Goal: Information Seeking & Learning: Learn about a topic

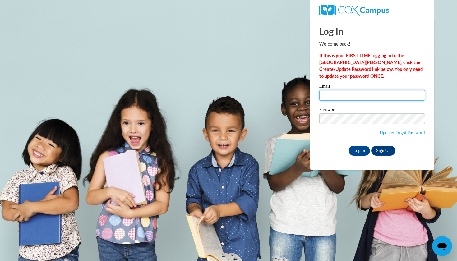
type input "kgotero@mail.lipscomb.edu"
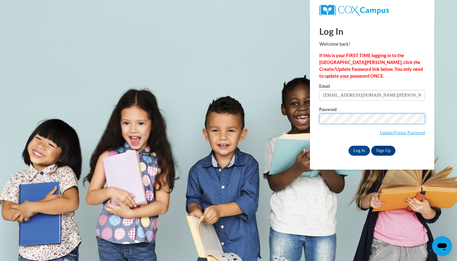
click at [359, 149] on input "Log In" at bounding box center [359, 151] width 22 height 10
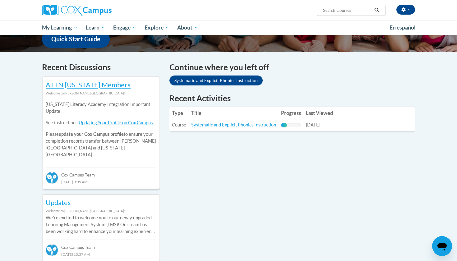
scroll to position [168, 0]
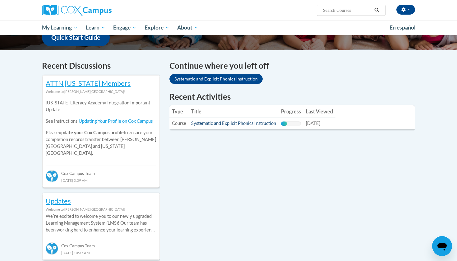
click at [244, 121] on link "Systematic and Explicit Phonics Instruction" at bounding box center [233, 123] width 85 height 5
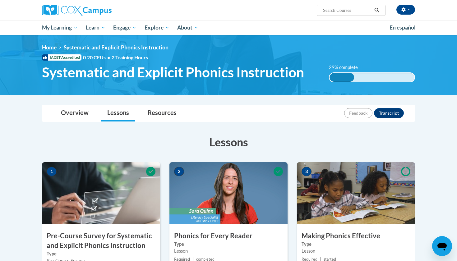
click at [387, 105] on div "Feedback Transcript" at bounding box center [374, 113] width 61 height 16
click at [388, 109] on button "Transcript" at bounding box center [389, 113] width 30 height 10
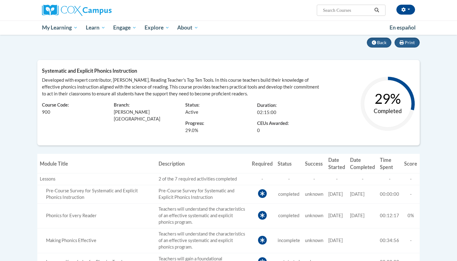
click at [203, 198] on td "Pre-Course Survey for Systematic and Explicit Phonics Instruction" at bounding box center [202, 194] width 93 height 18
click at [382, 39] on button "Back" at bounding box center [379, 43] width 25 height 10
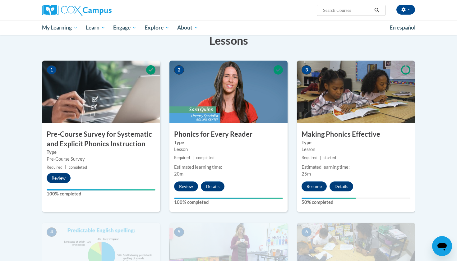
scroll to position [77, 0]
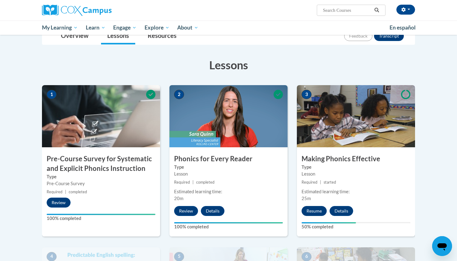
click at [321, 214] on button "Resume" at bounding box center [313, 211] width 25 height 10
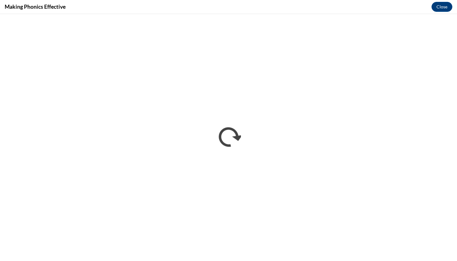
scroll to position [0, 0]
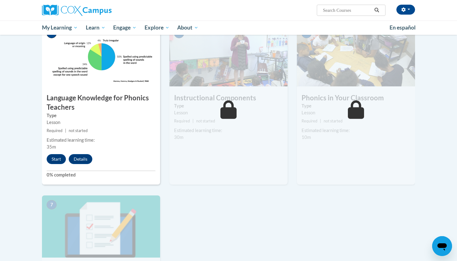
scroll to position [299, 0]
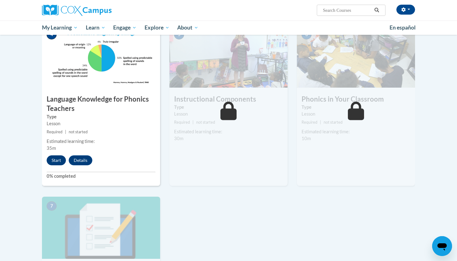
click at [56, 160] on button "Start" at bounding box center [56, 160] width 19 height 10
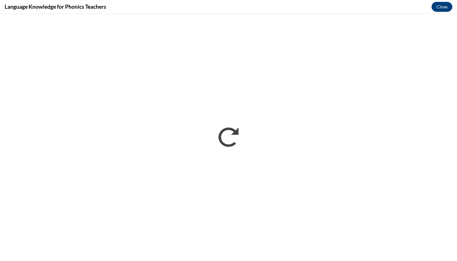
scroll to position [0, 0]
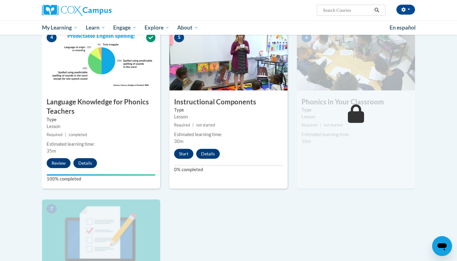
scroll to position [296, 0]
click at [184, 152] on button "Start" at bounding box center [183, 154] width 19 height 10
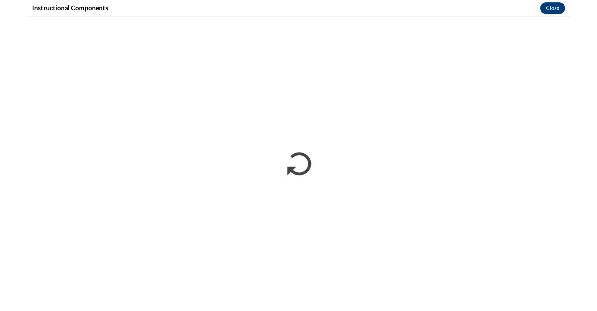
scroll to position [0, 0]
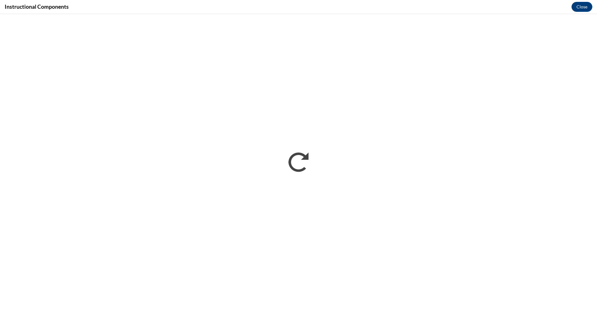
click at [429, 1] on div "Instructional Components Close" at bounding box center [298, 7] width 597 height 14
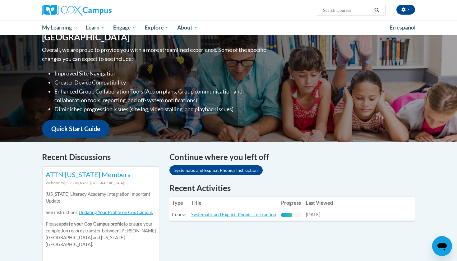
scroll to position [83, 0]
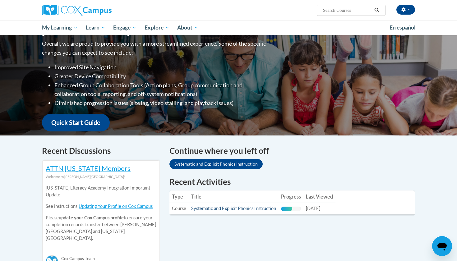
click at [243, 208] on link "Systematic and Explicit Phonics Instruction" at bounding box center [233, 208] width 85 height 5
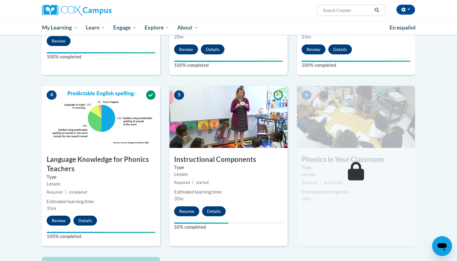
scroll to position [249, 0]
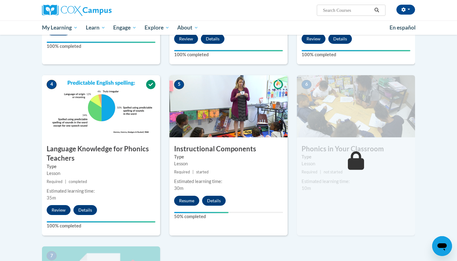
click at [182, 201] on button "Resume" at bounding box center [186, 201] width 25 height 10
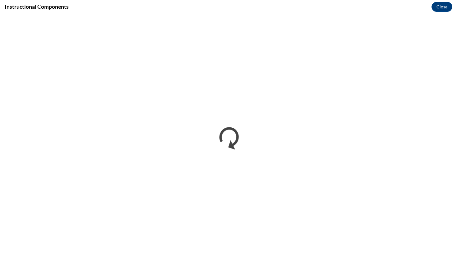
scroll to position [0, 0]
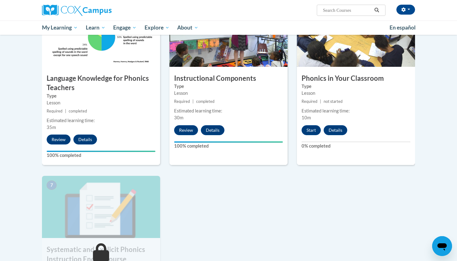
scroll to position [321, 0]
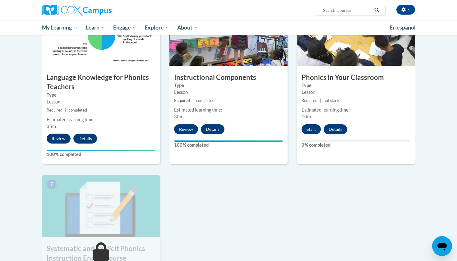
click at [311, 128] on button "Start" at bounding box center [310, 129] width 19 height 10
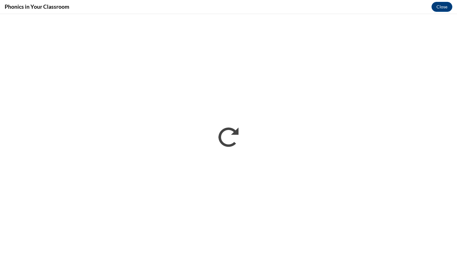
scroll to position [0, 0]
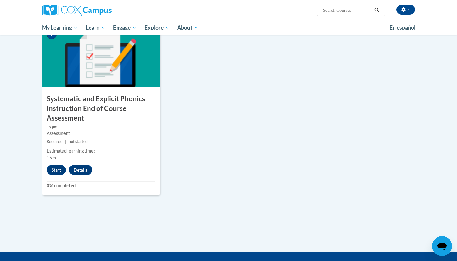
scroll to position [502, 0]
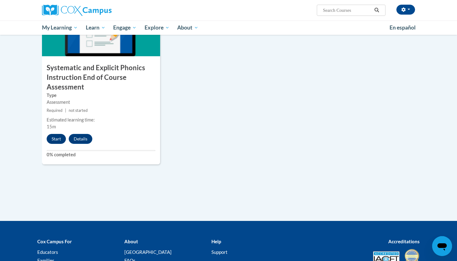
click at [57, 139] on button "Start" at bounding box center [56, 139] width 19 height 10
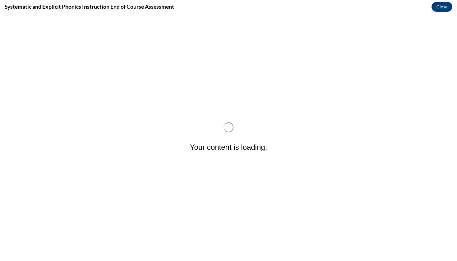
scroll to position [0, 0]
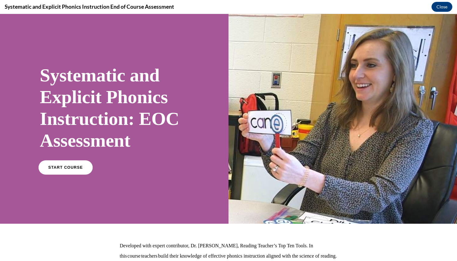
click at [58, 171] on link "START COURSE" at bounding box center [66, 167] width 54 height 14
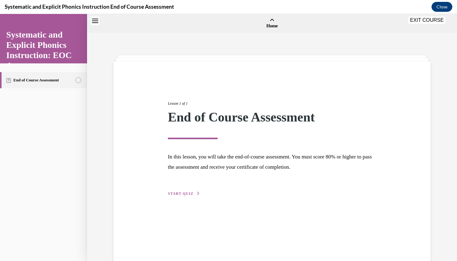
scroll to position [19, 0]
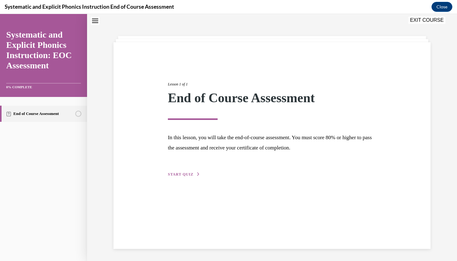
click at [175, 175] on span "START QUIZ" at bounding box center [180, 174] width 25 height 4
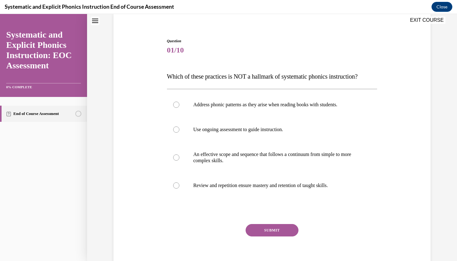
scroll to position [49, 0]
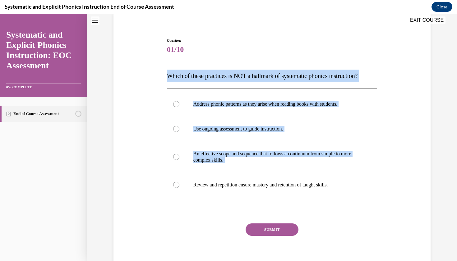
drag, startPoint x: 352, startPoint y: 196, endPoint x: 163, endPoint y: 69, distance: 227.8
click at [163, 69] on div "Question 01/10 Which of these practices is NOT a hallmark of systematic phonics…" at bounding box center [272, 146] width 320 height 255
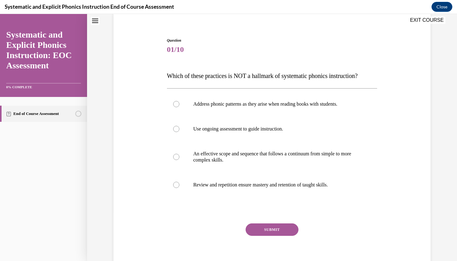
click at [165, 78] on div "Question 01/10 Which of these practices is NOT a hallmark of systematic phonics…" at bounding box center [271, 151] width 213 height 246
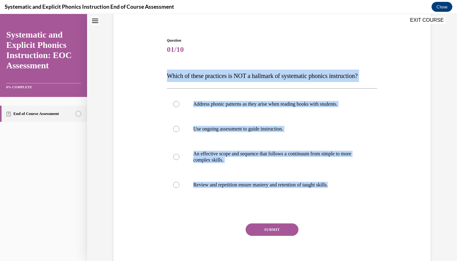
drag, startPoint x: 160, startPoint y: 66, endPoint x: 356, endPoint y: 205, distance: 240.0
click at [356, 205] on div "Question 01/10 Which of these practices is NOT a hallmark of systematic phonics…" at bounding box center [272, 146] width 320 height 255
copy div "Which of these practices is NOT a hallmark of systematic phonics instruction? A…"
click at [232, 108] on div at bounding box center [272, 104] width 210 height 25
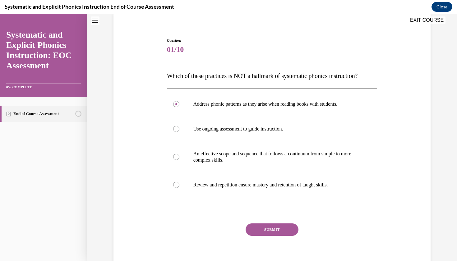
click at [283, 228] on button "SUBMIT" at bounding box center [271, 229] width 53 height 12
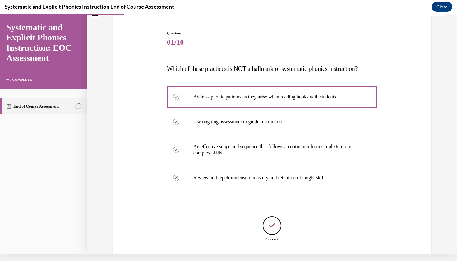
scroll to position [87, 0]
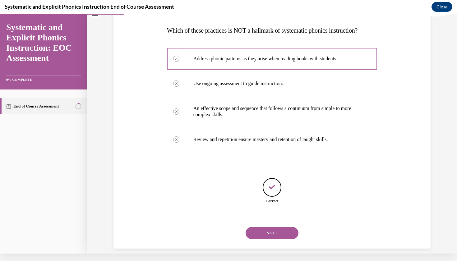
click at [283, 228] on button "NEXT" at bounding box center [271, 233] width 53 height 12
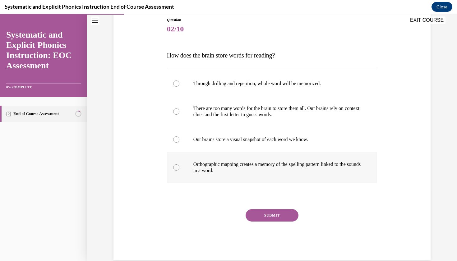
click at [281, 169] on p "Orthographic mapping creates a memory of the spelling pattern linked to the sou…" at bounding box center [277, 167] width 168 height 12
click at [284, 212] on button "SUBMIT" at bounding box center [271, 215] width 53 height 12
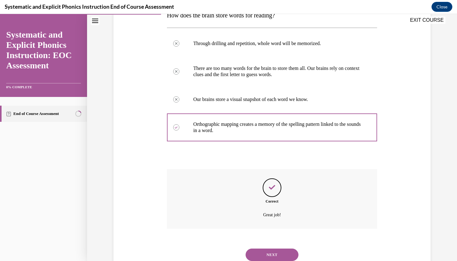
scroll to position [123, 0]
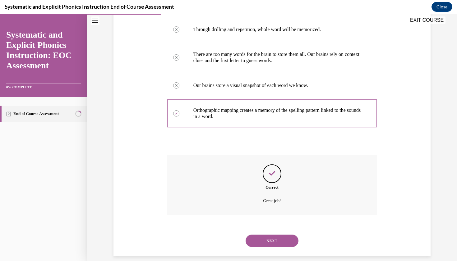
click at [277, 235] on button "NEXT" at bounding box center [271, 241] width 53 height 12
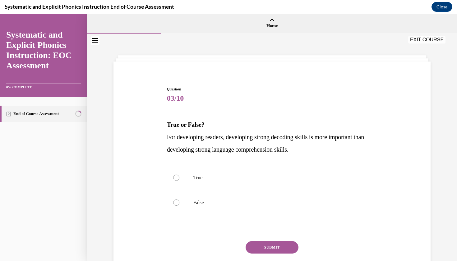
scroll to position [0, 0]
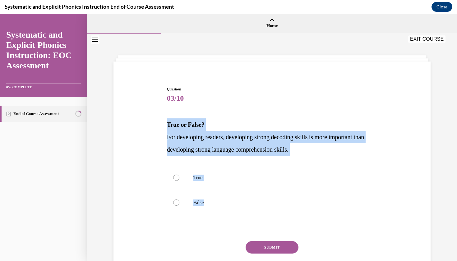
drag, startPoint x: 224, startPoint y: 228, endPoint x: 156, endPoint y: 122, distance: 125.4
click at [156, 122] on div "Question 03/10 True or False? For developing readers, developing strong decodin…" at bounding box center [272, 180] width 320 height 224
copy div "True or False? For developing readers, developing strong decoding skills is mor…"
click at [224, 204] on p "False" at bounding box center [277, 202] width 168 height 6
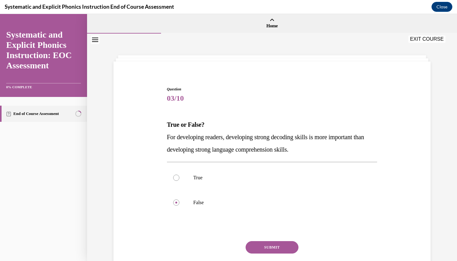
click at [276, 247] on button "SUBMIT" at bounding box center [271, 247] width 53 height 12
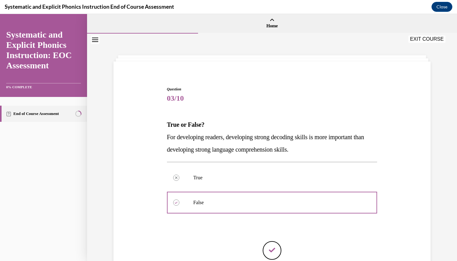
scroll to position [7, 0]
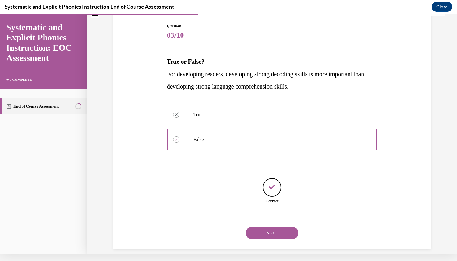
click at [282, 229] on button "NEXT" at bounding box center [271, 233] width 53 height 12
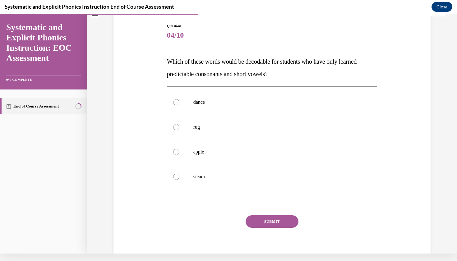
scroll to position [52, 0]
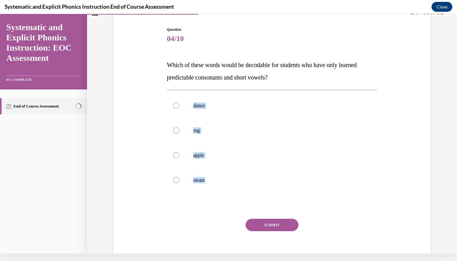
drag, startPoint x: 249, startPoint y: 197, endPoint x: 157, endPoint y: 88, distance: 142.9
click at [157, 88] on div "Question 04/10 Which of these words would be decodable for students who have on…" at bounding box center [272, 139] width 320 height 262
copy div "dance rug apple steam"
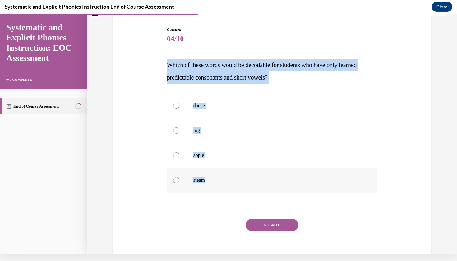
drag, startPoint x: 154, startPoint y: 58, endPoint x: 233, endPoint y: 182, distance: 147.4
click at [233, 182] on div "Question 04/10 Which of these words would be decodable for students who have on…" at bounding box center [272, 139] width 320 height 262
copy div "Which of these words would be decodable for students who have only learned pred…"
click at [200, 130] on p "rug" at bounding box center [277, 130] width 168 height 6
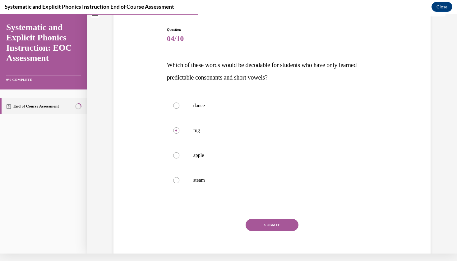
click at [268, 222] on button "SUBMIT" at bounding box center [271, 225] width 53 height 12
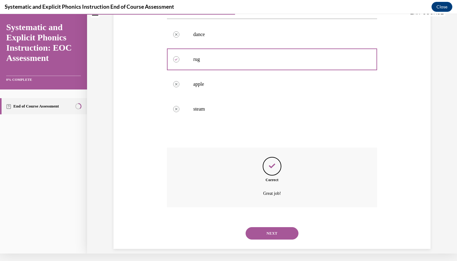
click at [280, 227] on button "NEXT" at bounding box center [271, 233] width 53 height 12
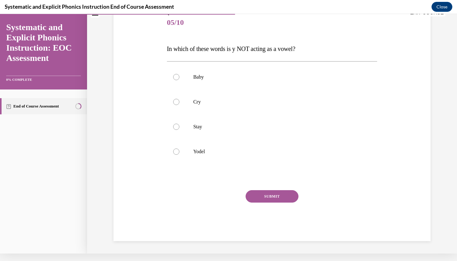
scroll to position [59, 0]
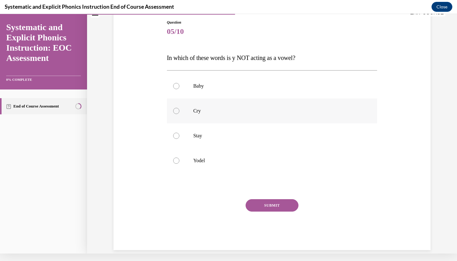
click at [214, 117] on div at bounding box center [272, 110] width 210 height 25
click at [221, 167] on div at bounding box center [272, 160] width 210 height 25
click at [215, 114] on div at bounding box center [272, 110] width 210 height 25
drag, startPoint x: 222, startPoint y: 182, endPoint x: 159, endPoint y: 83, distance: 117.3
click at [159, 83] on div "Question 05/10 In which of these words is y NOT acting as a vowel? Baby Cry Sta…" at bounding box center [272, 125] width 320 height 249
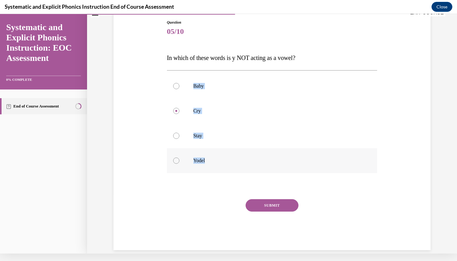
click at [178, 162] on div at bounding box center [176, 161] width 6 height 6
click at [270, 205] on button "SUBMIT" at bounding box center [271, 205] width 53 height 12
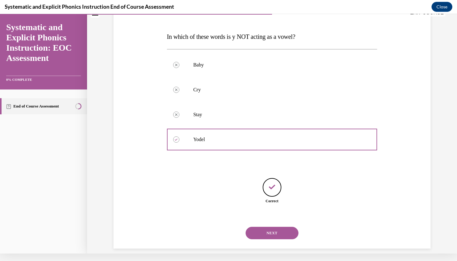
click at [282, 227] on button "NEXT" at bounding box center [271, 233] width 53 height 12
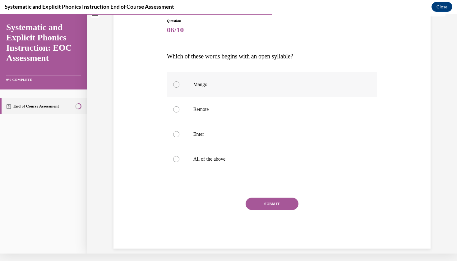
click at [201, 86] on p "Mango" at bounding box center [277, 84] width 168 height 6
click at [271, 196] on div "Question 06/10 Which of these words begins with an open syllable? Mango Remote …" at bounding box center [272, 133] width 210 height 231
click at [271, 206] on button "SUBMIT" at bounding box center [271, 204] width 53 height 12
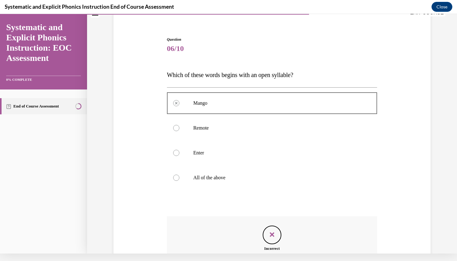
scroll to position [111, 0]
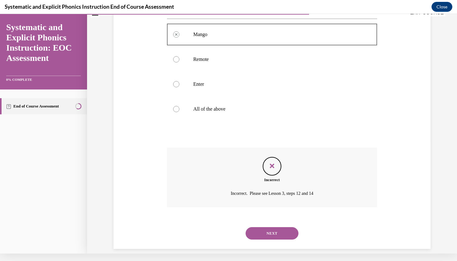
click at [288, 228] on button "NEXT" at bounding box center [271, 233] width 53 height 12
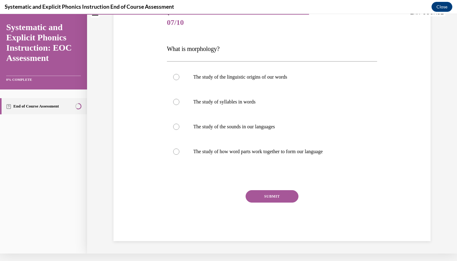
scroll to position [61, 0]
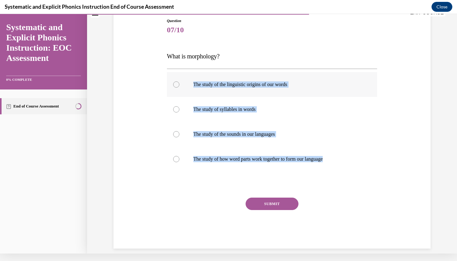
drag, startPoint x: 364, startPoint y: 185, endPoint x: 179, endPoint y: 77, distance: 214.1
click at [179, 77] on div "Question 07/10 What is morphology? The study of the linguistic origins of our w…" at bounding box center [272, 133] width 210 height 231
copy div "The study of the linguistic origins of our words The study of syllables in word…"
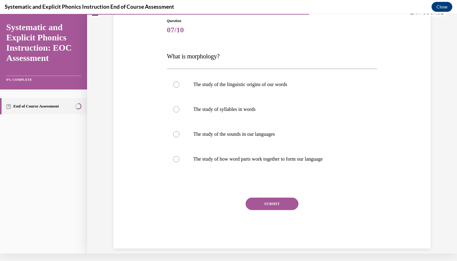
click at [383, 213] on div "Question 07/10 What is morphology? The study of the linguistic origins of our w…" at bounding box center [272, 123] width 320 height 249
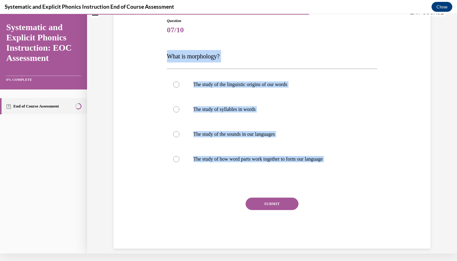
drag, startPoint x: 388, startPoint y: 194, endPoint x: 165, endPoint y: 59, distance: 260.4
click at [165, 59] on div "Question 07/10 What is morphology? The study of the linguistic origins of our w…" at bounding box center [272, 123] width 320 height 249
copy div "What is morphology? The study of the linguistic origins of our words The study …"
click at [301, 162] on p "The study of how word parts work together to form our language" at bounding box center [277, 159] width 168 height 6
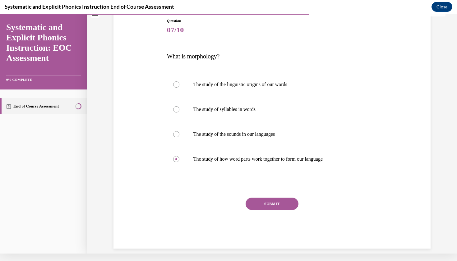
click at [285, 204] on button "SUBMIT" at bounding box center [271, 204] width 53 height 12
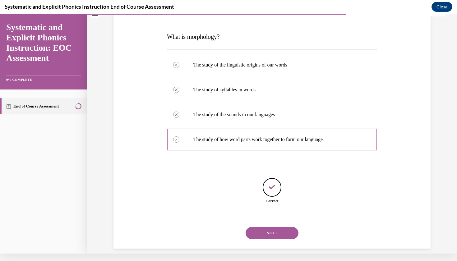
click at [274, 227] on button "NEXT" at bounding box center [271, 233] width 53 height 12
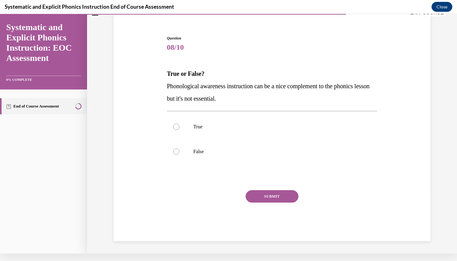
scroll to position [33, 0]
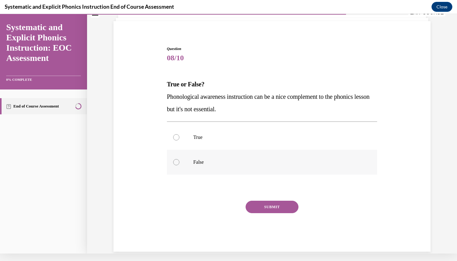
click at [210, 167] on div at bounding box center [272, 162] width 210 height 25
click at [269, 206] on button "SUBMIT" at bounding box center [271, 207] width 53 height 12
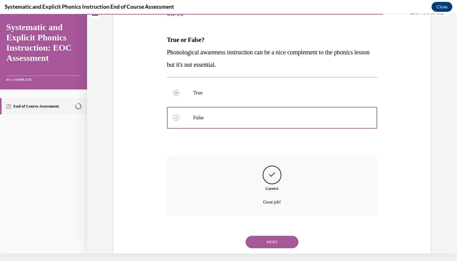
scroll to position [86, 0]
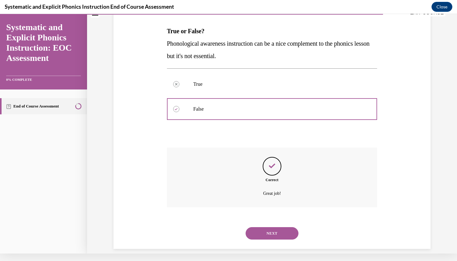
click at [269, 227] on button "NEXT" at bounding box center [271, 233] width 53 height 12
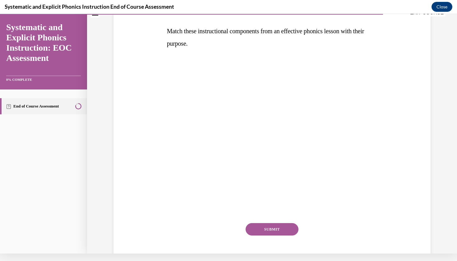
scroll to position [0, 0]
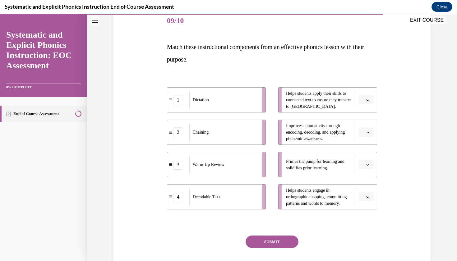
click at [367, 111] on li "Helps students apply their skills to connected text to ensure they transfer to …" at bounding box center [327, 99] width 99 height 25
click at [370, 107] on li "Helps students apply their skills to connected text to ensure they transfer to …" at bounding box center [327, 99] width 99 height 25
click at [364, 106] on li "Helps students apply their skills to connected text to ensure they transfer to …" at bounding box center [327, 99] width 99 height 25
click at [368, 107] on li "Helps students apply their skills to connected text to ensure they transfer to …" at bounding box center [327, 99] width 99 height 25
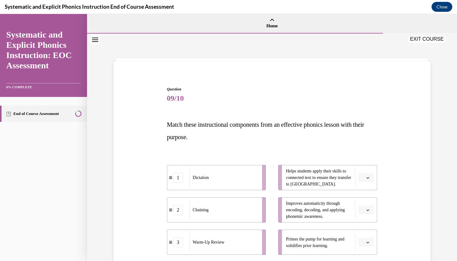
click at [362, 178] on span "Please select an option" at bounding box center [363, 178] width 2 height 6
click at [366, 243] on div "4" at bounding box center [365, 241] width 16 height 12
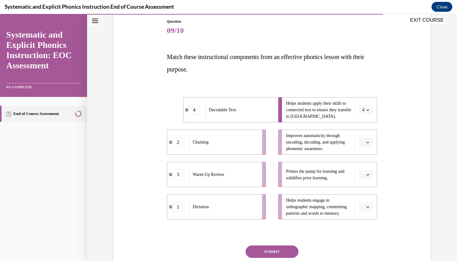
scroll to position [70, 0]
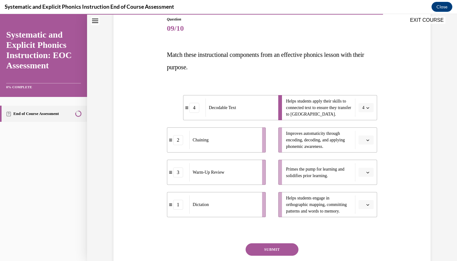
click at [369, 170] on span "button" at bounding box center [367, 172] width 4 height 4
click at [361, 225] on div "3" at bounding box center [365, 223] width 16 height 12
click at [370, 205] on span "button" at bounding box center [367, 205] width 4 height 4
click at [365, 166] on div "2" at bounding box center [365, 166] width 16 height 12
click at [365, 139] on button "button" at bounding box center [365, 139] width 15 height 9
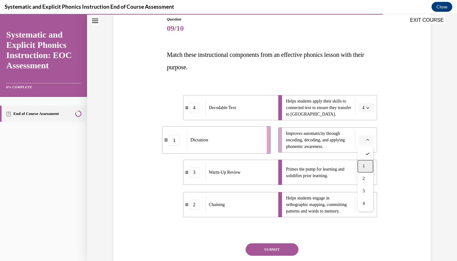
click at [365, 166] on div "1" at bounding box center [365, 166] width 16 height 12
click at [265, 252] on button "SUBMIT" at bounding box center [271, 249] width 53 height 12
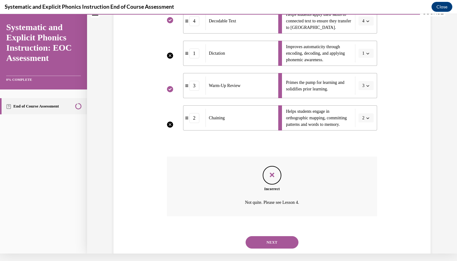
scroll to position [158, 0]
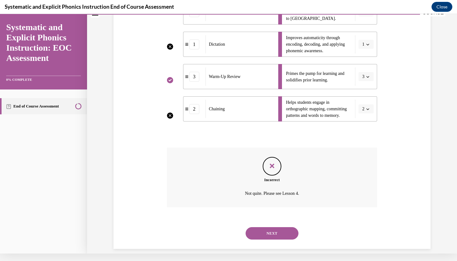
click at [278, 227] on button "NEXT" at bounding box center [271, 233] width 53 height 12
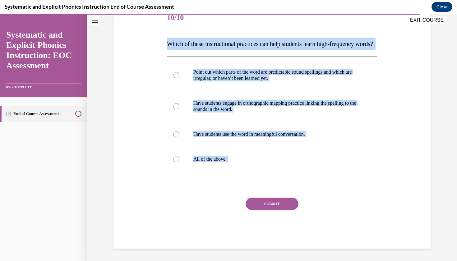
drag, startPoint x: 133, startPoint y: 79, endPoint x: 156, endPoint y: 36, distance: 49.2
click at [156, 36] on div "Question 10/10 Which of these instructional practices can help students learn h…" at bounding box center [272, 118] width 320 height 262
copy div "Which of these instructional practices can help students learn high-frequency w…"
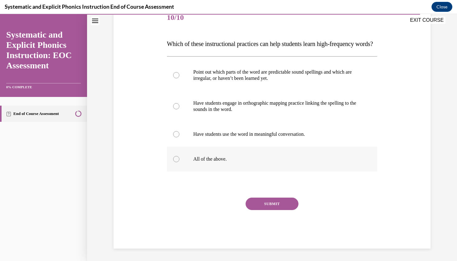
click at [225, 171] on div at bounding box center [272, 159] width 210 height 25
click at [270, 210] on button "SUBMIT" at bounding box center [271, 204] width 53 height 12
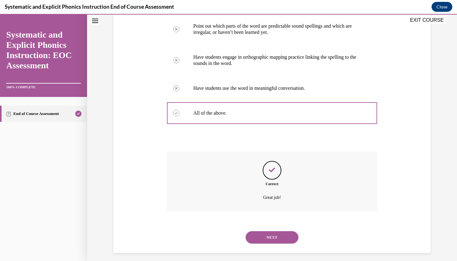
scroll to position [136, 0]
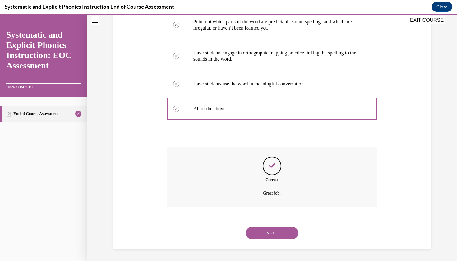
click at [276, 228] on button "NEXT" at bounding box center [271, 233] width 53 height 12
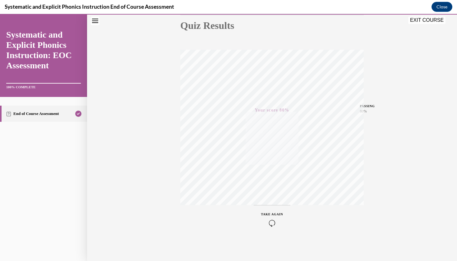
click at [429, 23] on button "EXIT COURSE" at bounding box center [426, 19] width 37 height 7
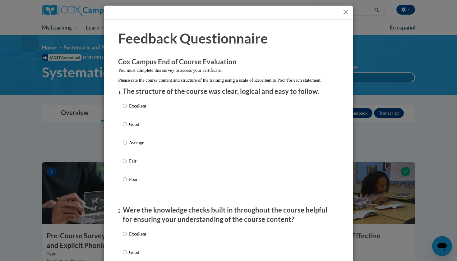
scroll to position [0, 0]
click at [344, 13] on button "Close" at bounding box center [346, 12] width 8 height 8
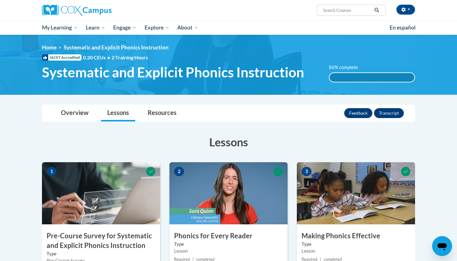
click at [371, 79] on div "86% complete" at bounding box center [371, 77] width 85 height 9
click at [362, 116] on button "Feedback" at bounding box center [358, 113] width 28 height 10
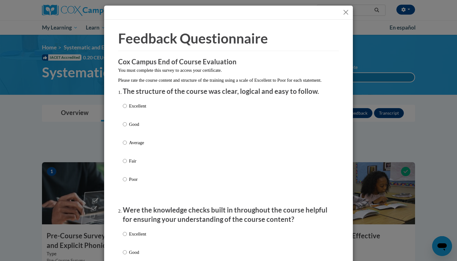
click at [130, 128] on p "Good" at bounding box center [137, 124] width 17 height 7
click at [127, 128] on input "Good" at bounding box center [125, 124] width 4 height 7
radio input "true"
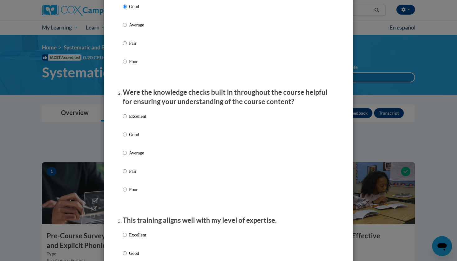
scroll to position [162, 0]
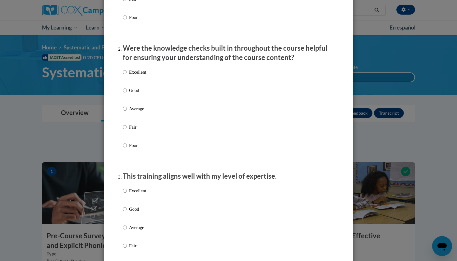
click at [133, 94] on p "Good" at bounding box center [137, 90] width 17 height 7
click at [127, 94] on input "Good" at bounding box center [125, 90] width 4 height 7
radio input "true"
click at [130, 213] on p "Good" at bounding box center [137, 209] width 17 height 7
click at [127, 213] on input "Good" at bounding box center [125, 209] width 4 height 7
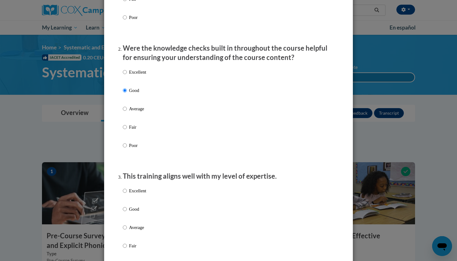
radio input "true"
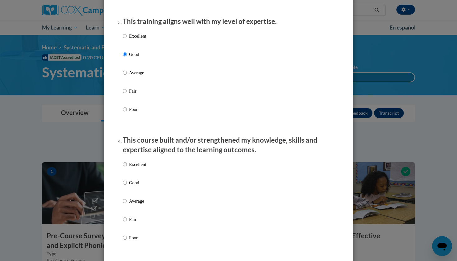
scroll to position [329, 0]
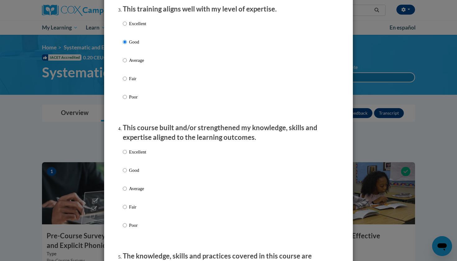
click at [134, 171] on p "Good" at bounding box center [137, 170] width 17 height 7
click at [127, 171] on input "Good" at bounding box center [125, 170] width 4 height 7
radio input "true"
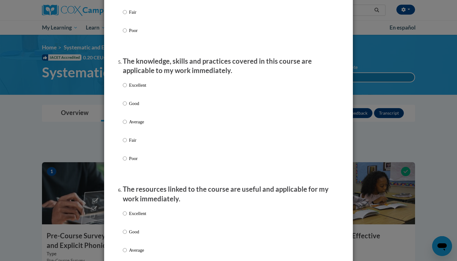
scroll to position [536, 0]
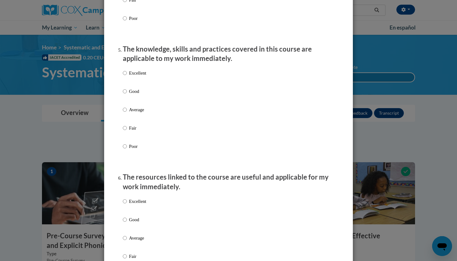
click at [132, 95] on p "Good" at bounding box center [137, 91] width 17 height 7
click at [127, 95] on input "Good" at bounding box center [125, 91] width 4 height 7
radio input "true"
click at [135, 221] on p "Good" at bounding box center [137, 219] width 17 height 7
click at [127, 221] on input "Good" at bounding box center [125, 219] width 4 height 7
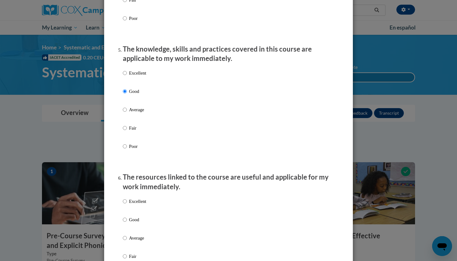
radio input "true"
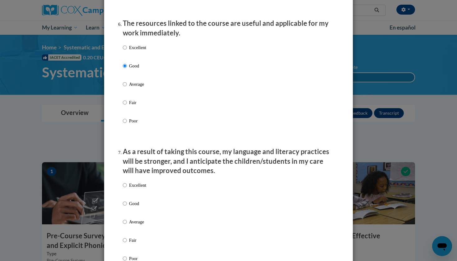
scroll to position [742, 0]
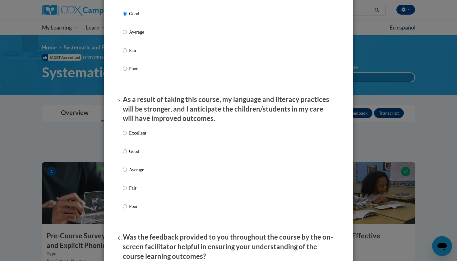
click at [136, 151] on p "Good" at bounding box center [137, 151] width 17 height 7
click at [127, 151] on input "Good" at bounding box center [125, 151] width 4 height 7
radio input "true"
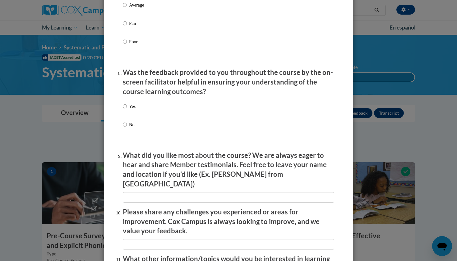
scroll to position [968, 0]
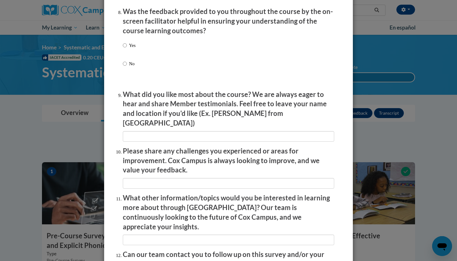
click at [129, 66] on p "No" at bounding box center [132, 63] width 7 height 7
click at [127, 66] on input "No" at bounding box center [125, 63] width 4 height 7
radio input "true"
click at [130, 48] on p "Yes" at bounding box center [132, 45] width 7 height 7
click at [127, 48] on input "Yes" at bounding box center [125, 45] width 4 height 7
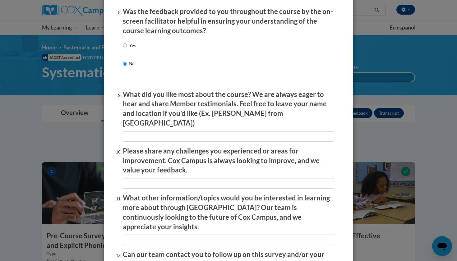
radio input "true"
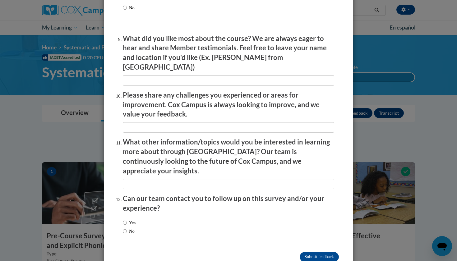
scroll to position [1023, 0]
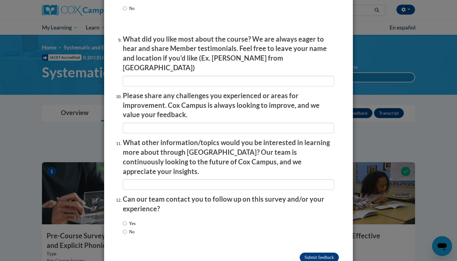
click at [316, 253] on input "Submit feedback" at bounding box center [319, 258] width 39 height 10
